Goal: Information Seeking & Learning: Learn about a topic

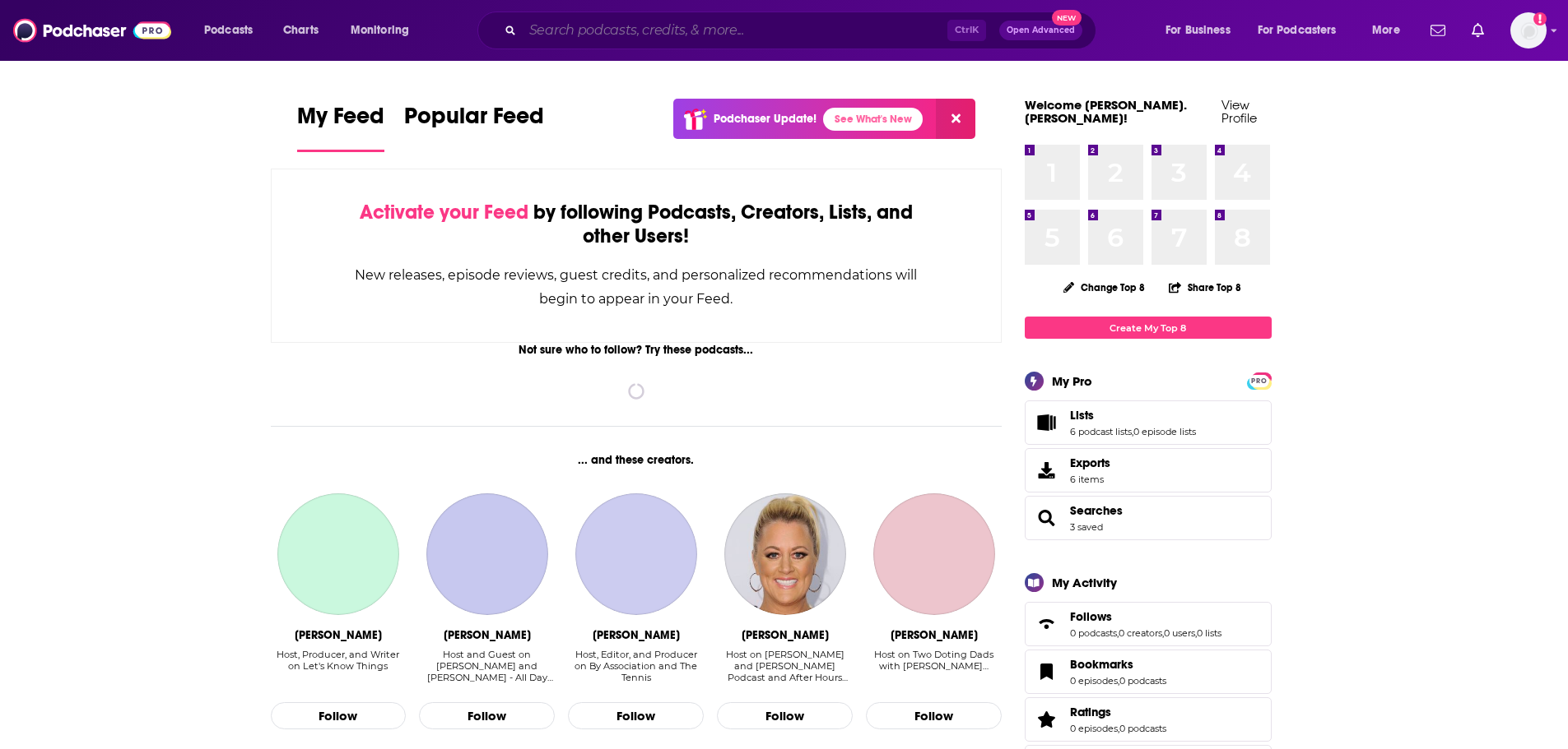
click at [616, 27] on input "Search podcasts, credits, & more..." at bounding box center [735, 30] width 424 height 27
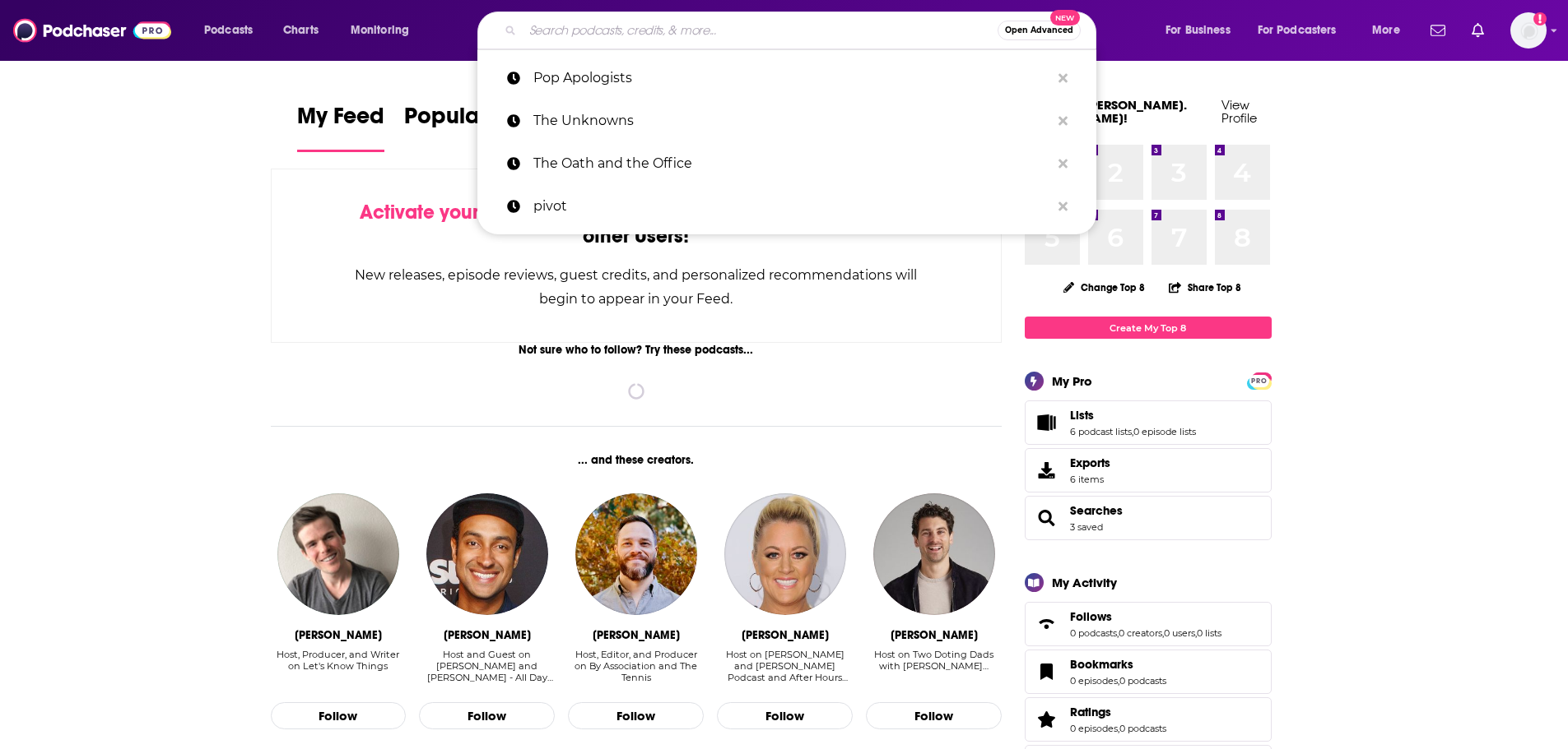
paste input "out of hours podcast"
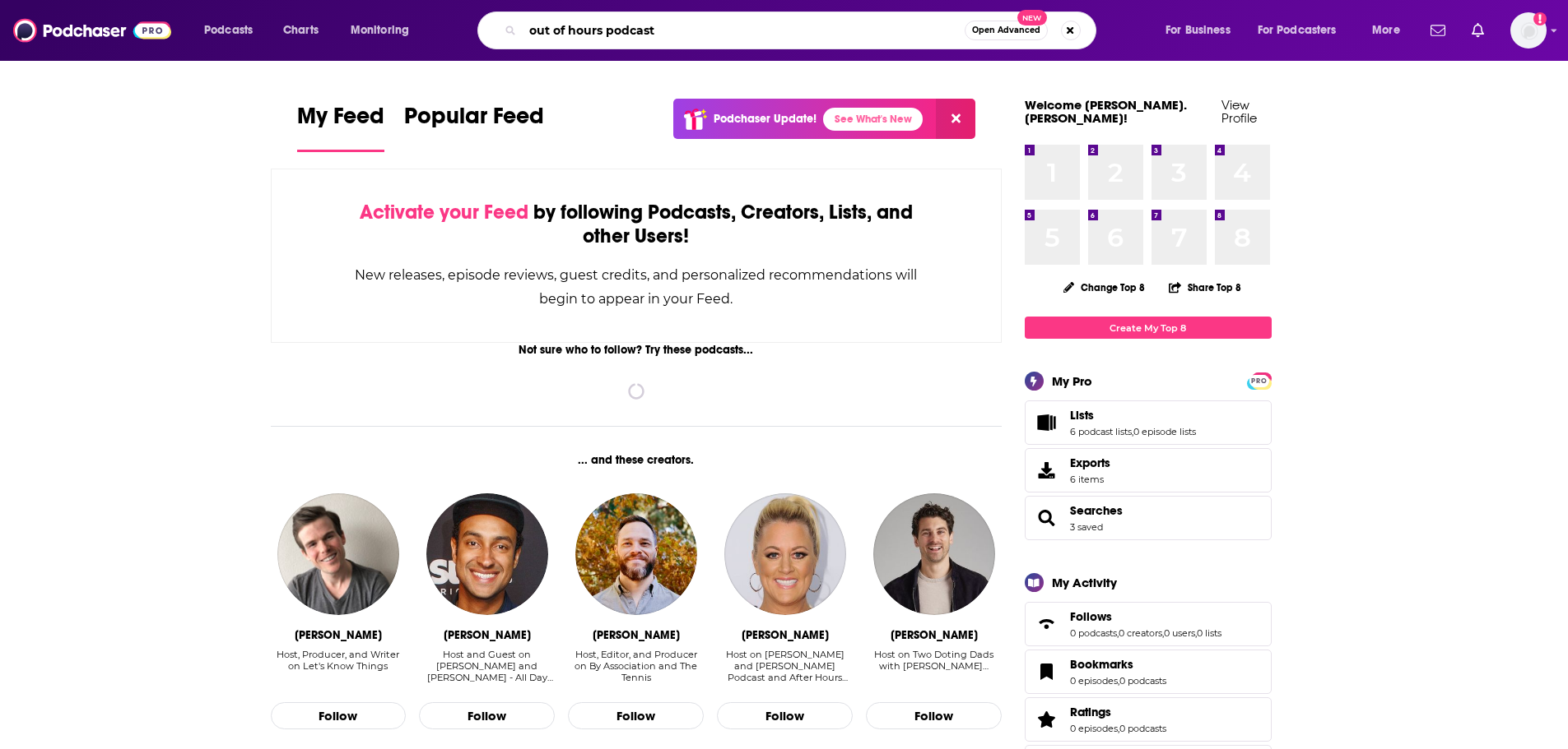
type input "out of hours podcast"
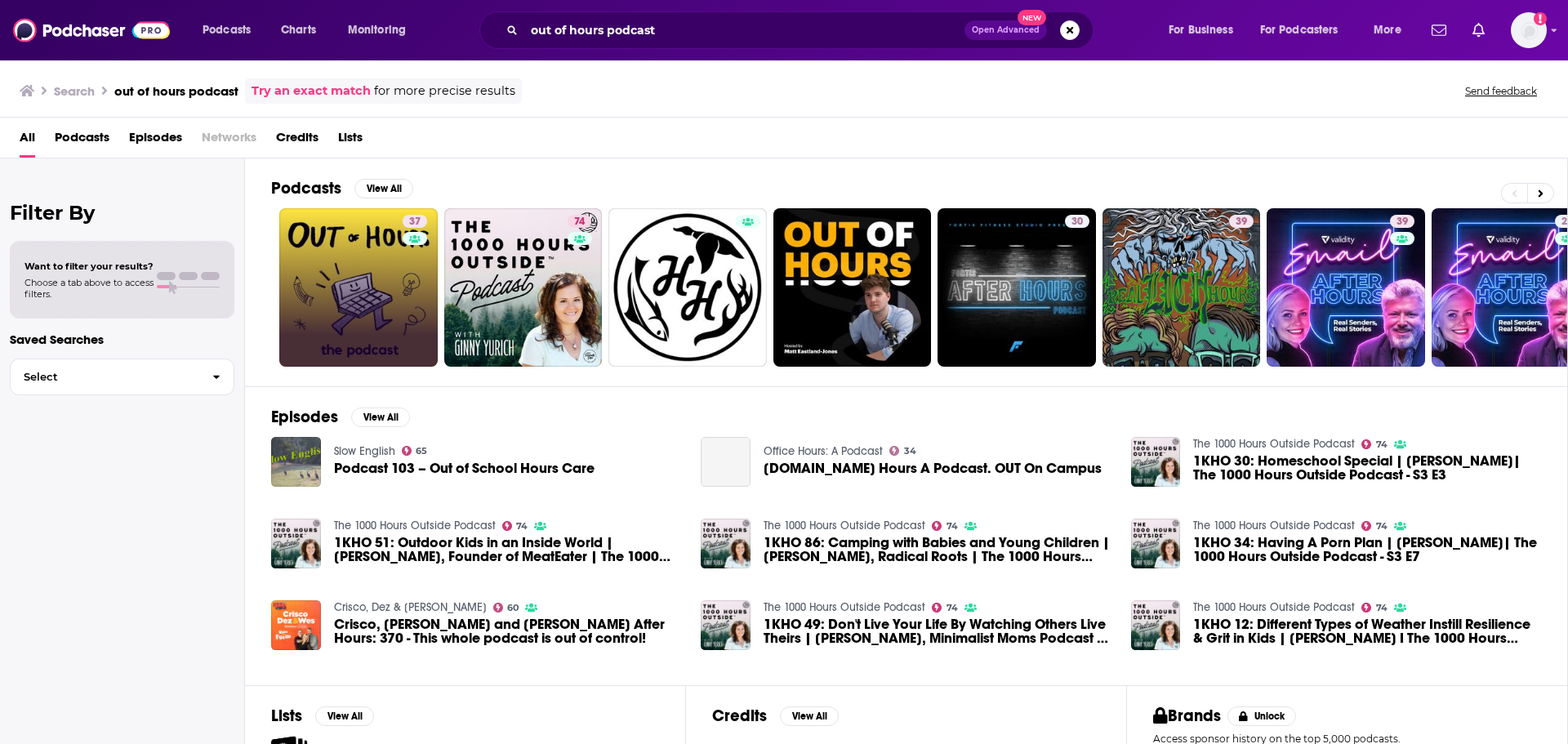
drag, startPoint x: 386, startPoint y: 251, endPoint x: 386, endPoint y: 269, distance: 18.0
click at [342, 315] on link "37 Out of Hours: The Podcast" at bounding box center [358, 287] width 158 height 158
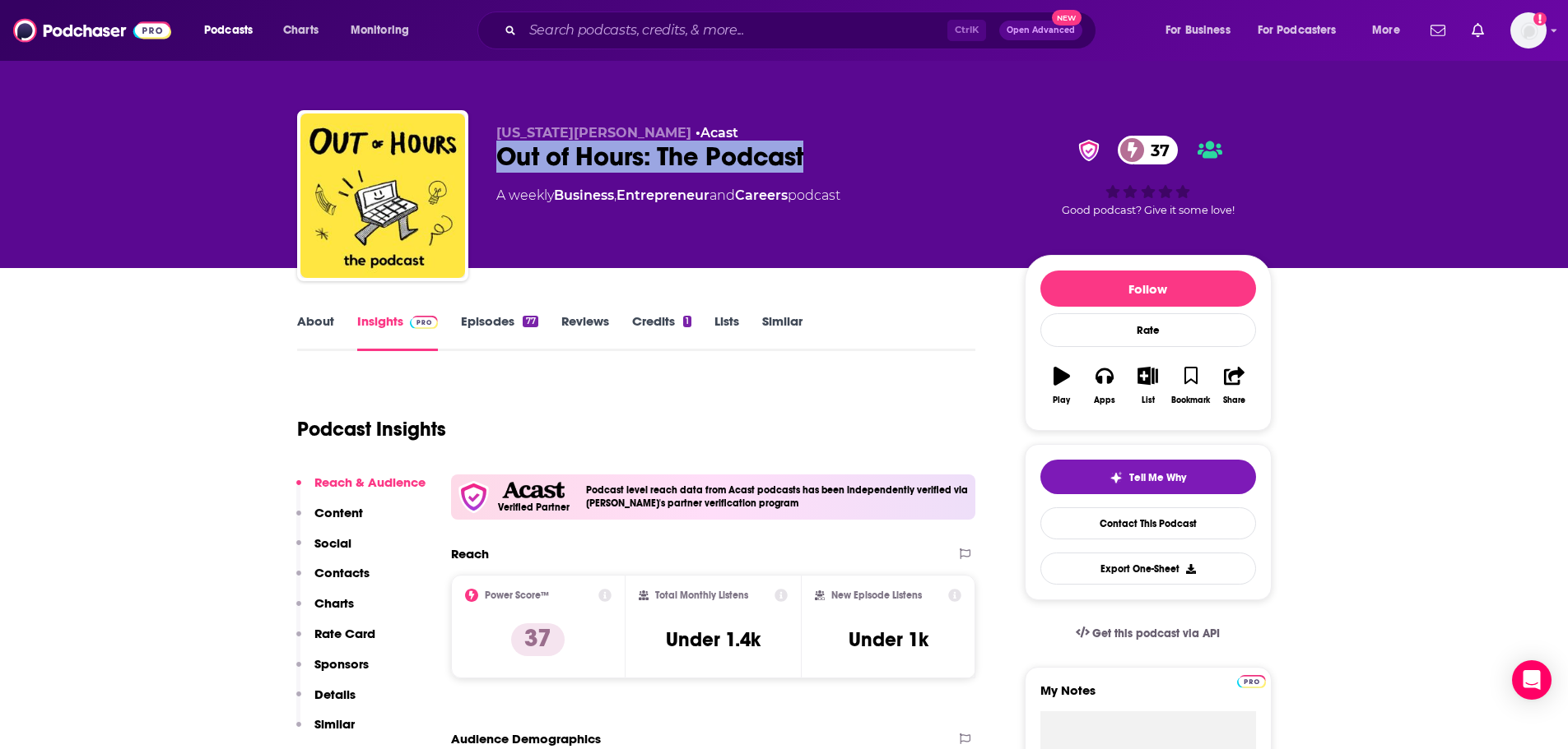
drag, startPoint x: 879, startPoint y: 144, endPoint x: 475, endPoint y: 147, distance: 404.0
click at [475, 147] on div "[US_STATE][PERSON_NAME] • Acast Out of Hours: The Podcast 37 A weekly Business …" at bounding box center [784, 199] width 974 height 178
copy h2 "Out of Hours: The Podcast"
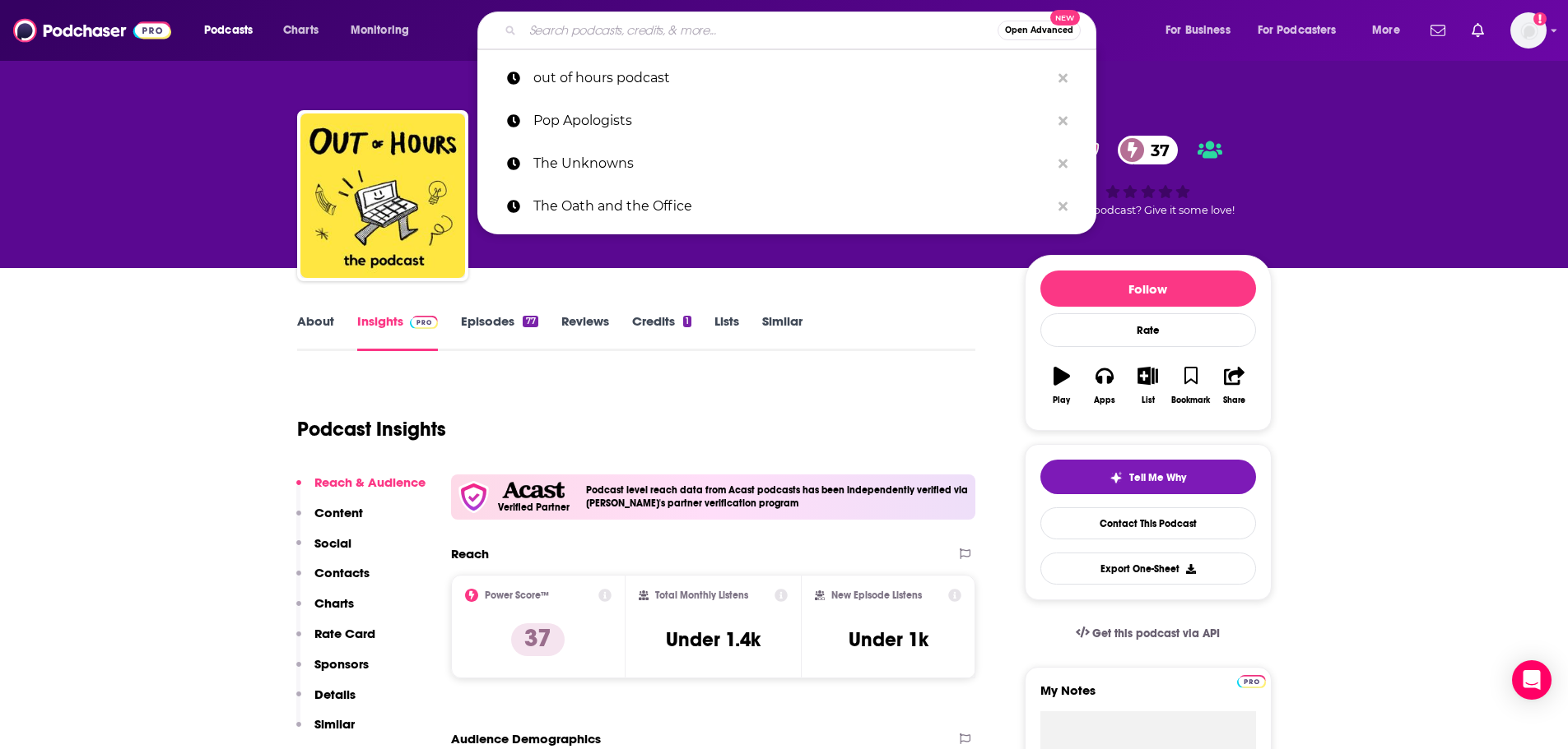
click at [587, 24] on input "Search podcasts, credits, & more..." at bounding box center [761, 30] width 475 height 27
paste input "Out of Hours: The Podcast"
type input "Out of Hours: The Podcast"
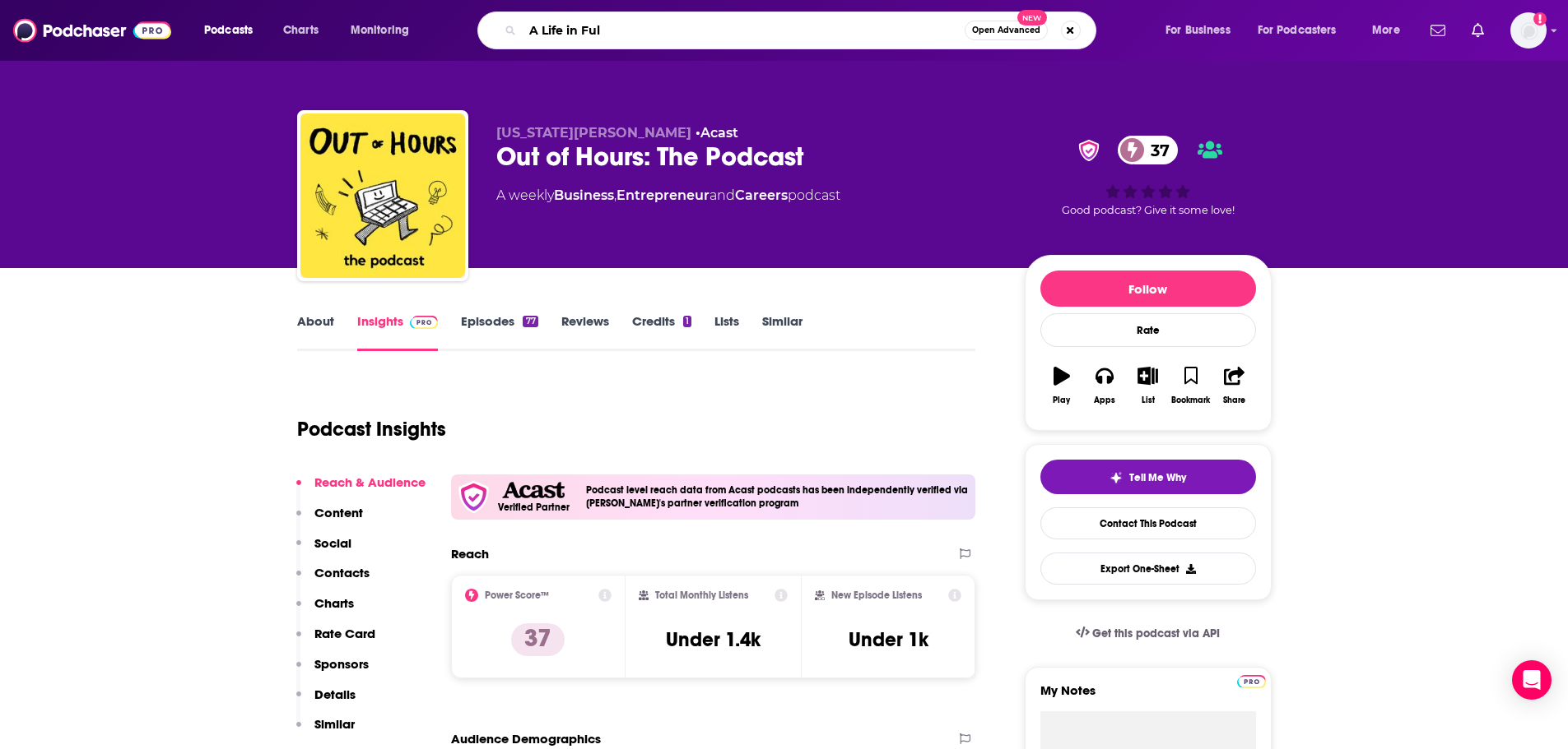
type input "A Life in Full"
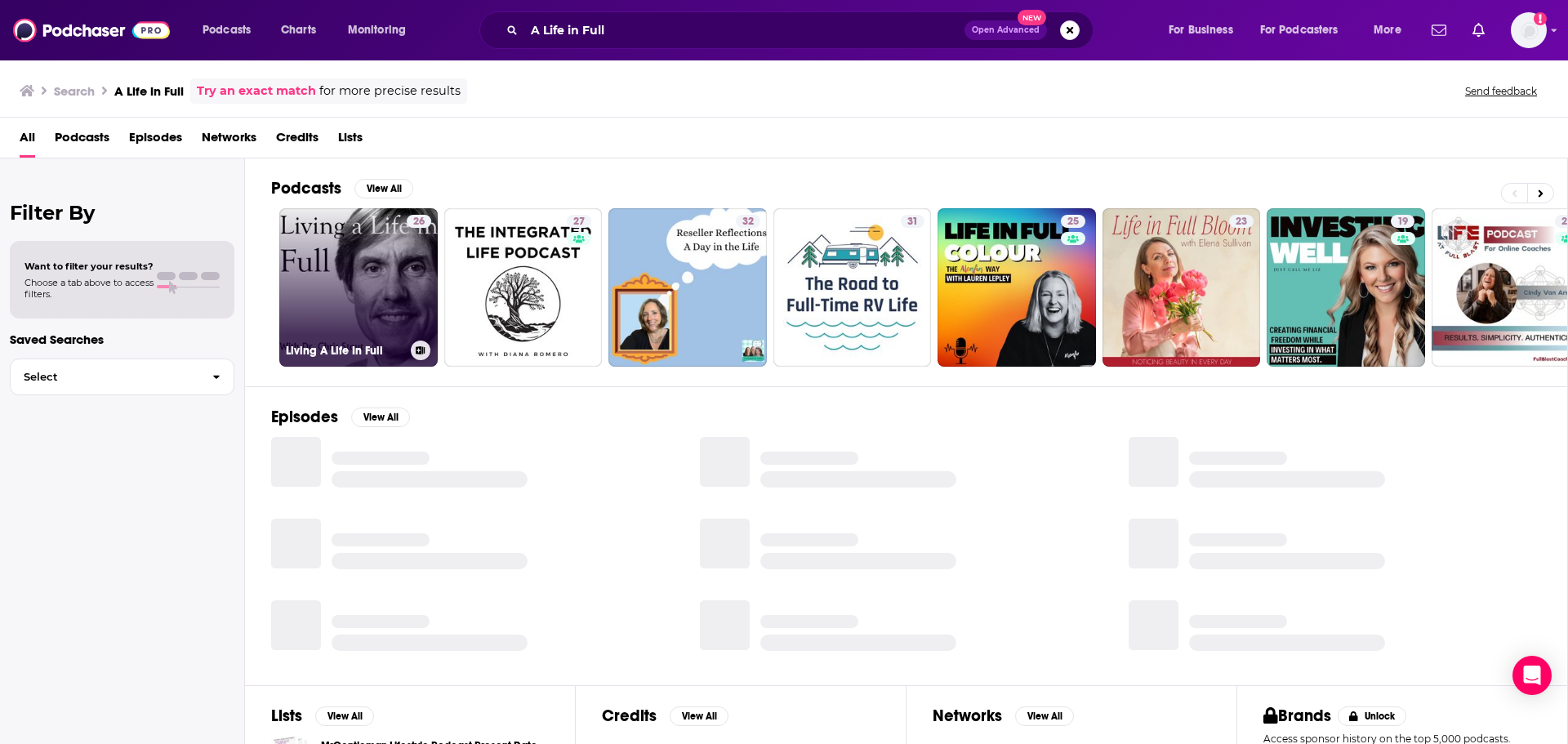
click at [381, 273] on link "26 Living A Life In Full" at bounding box center [358, 287] width 158 height 158
